Goal: Task Accomplishment & Management: Use online tool/utility

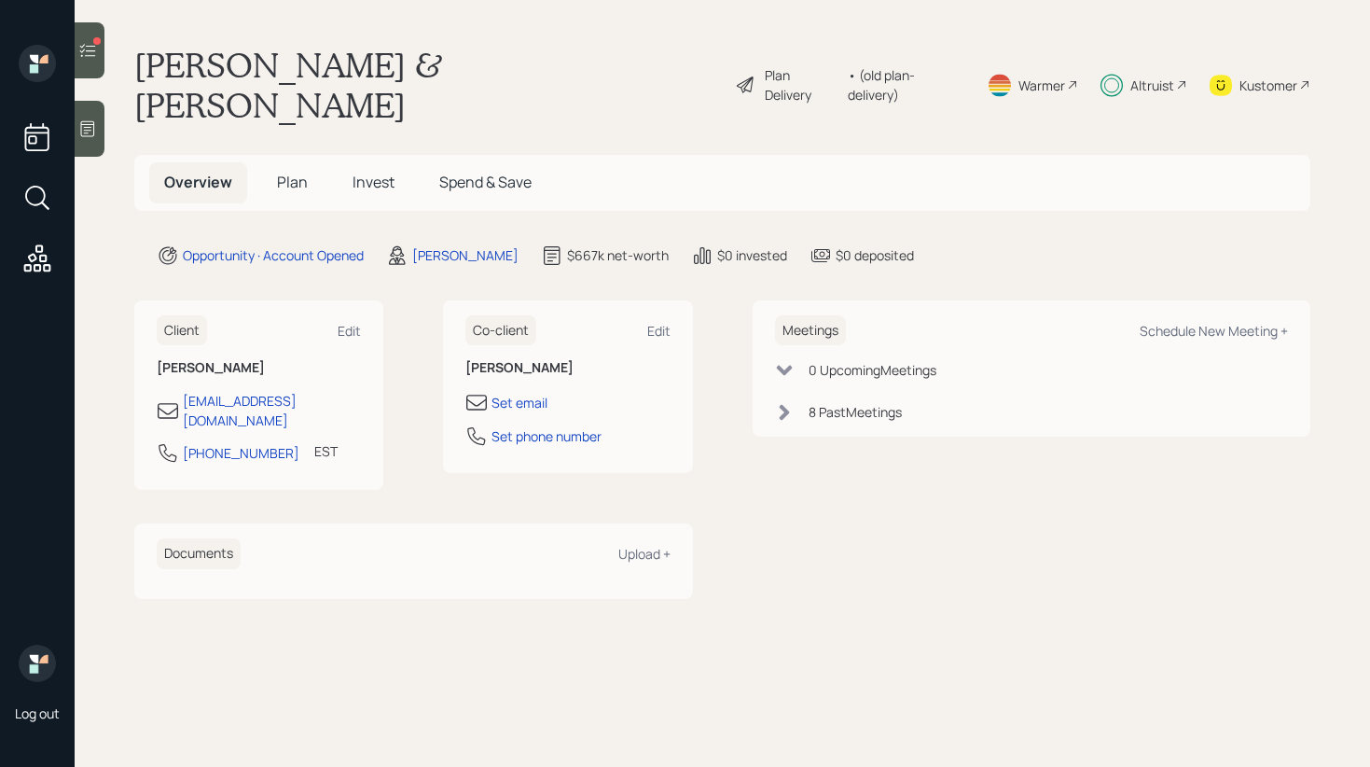
click at [296, 172] on span "Plan" at bounding box center [292, 182] width 31 height 21
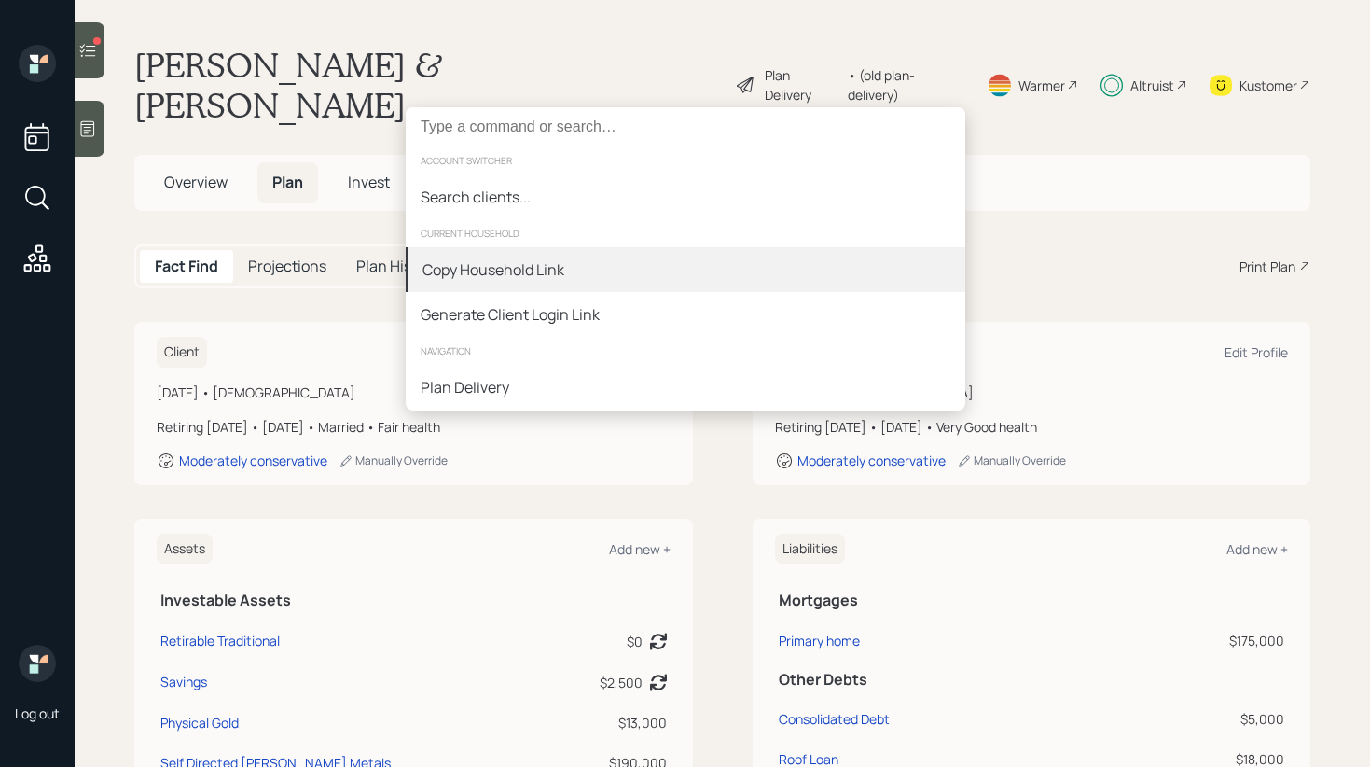
click at [485, 274] on div "Copy Household Link" at bounding box center [494, 269] width 142 height 22
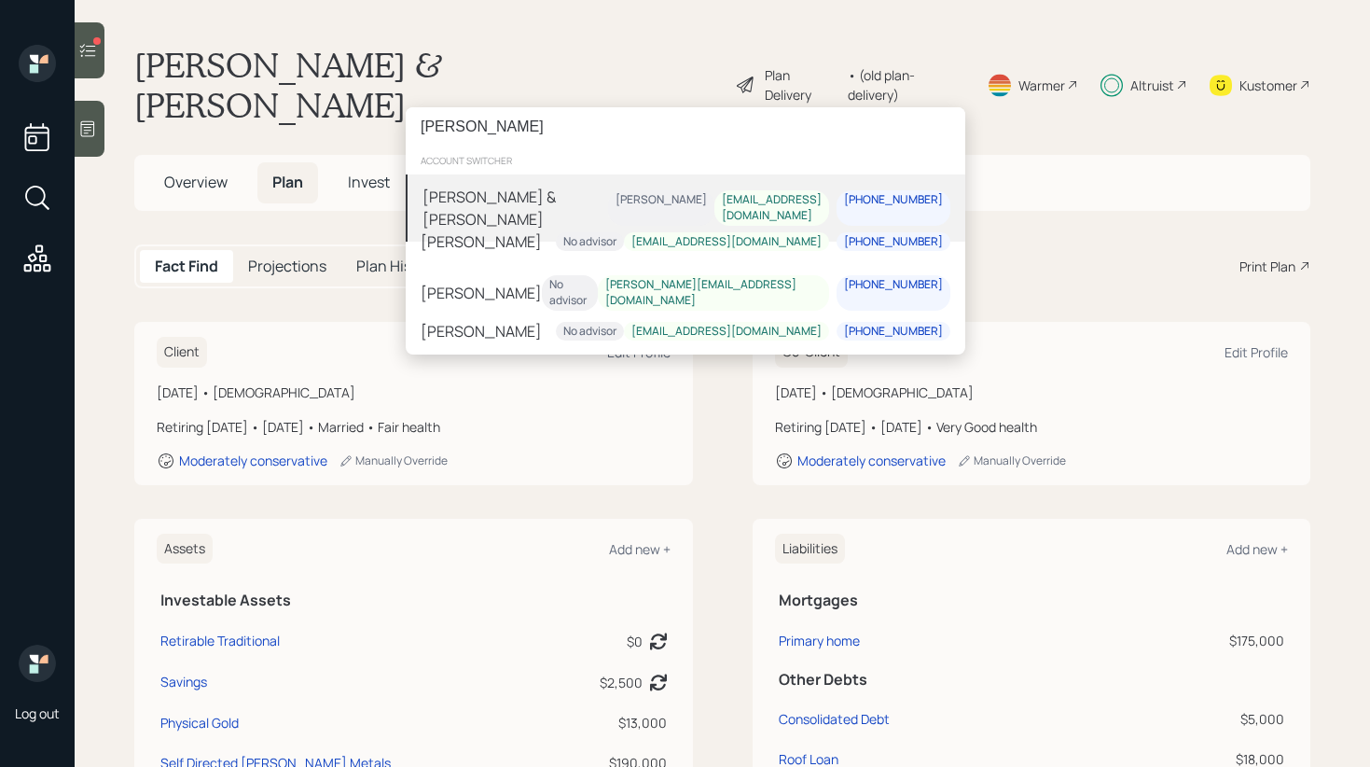
type input "[PERSON_NAME]"
click at [558, 192] on div "[PERSON_NAME] & [PERSON_NAME]" at bounding box center [516, 208] width 186 height 45
